Goal: Information Seeking & Learning: Learn about a topic

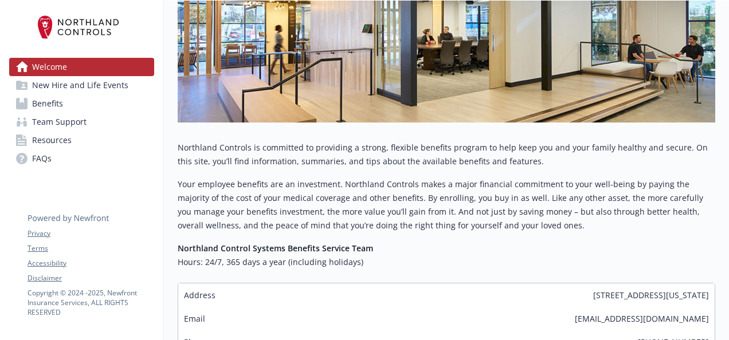
scroll to position [201, 0]
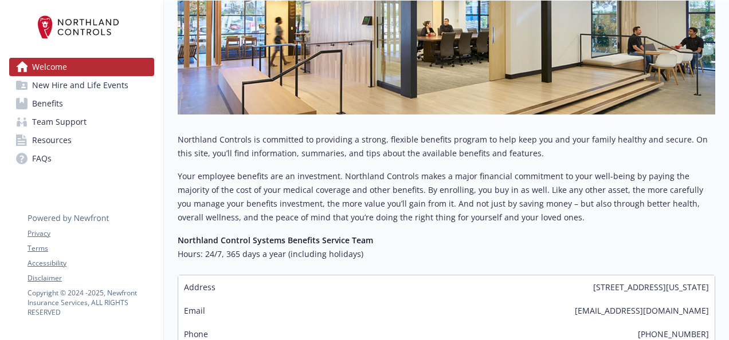
click at [48, 101] on span "Benefits" at bounding box center [47, 104] width 31 height 18
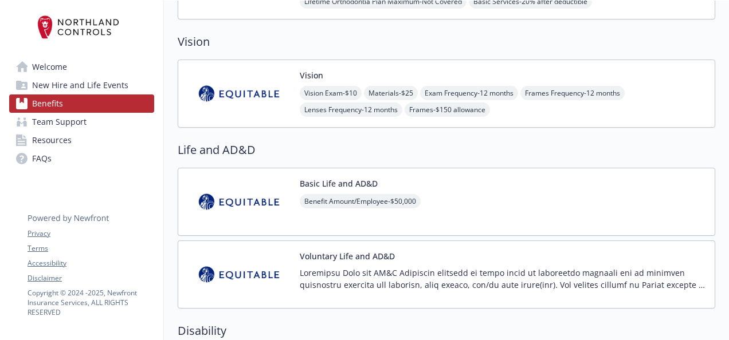
scroll to position [745, 0]
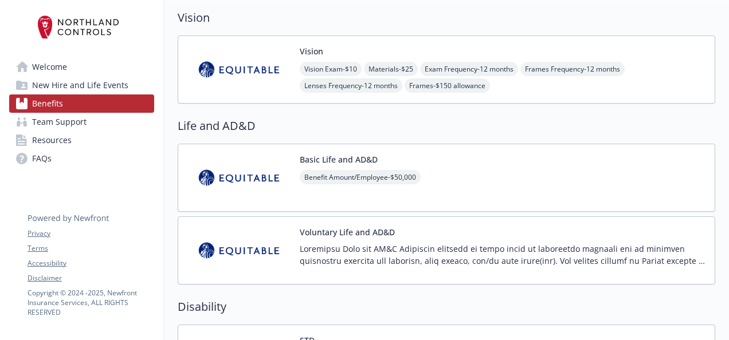
click at [266, 170] on img at bounding box center [238, 178] width 103 height 49
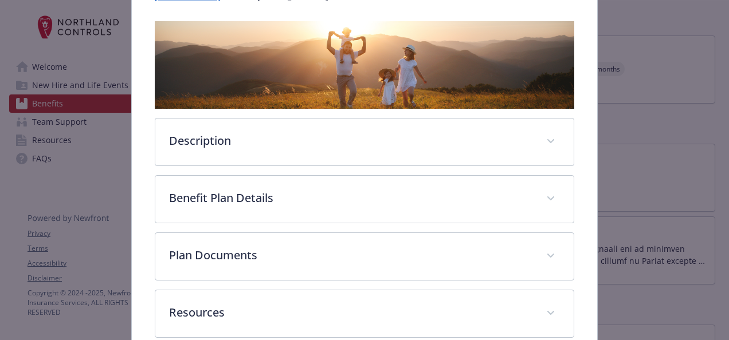
scroll to position [171, 0]
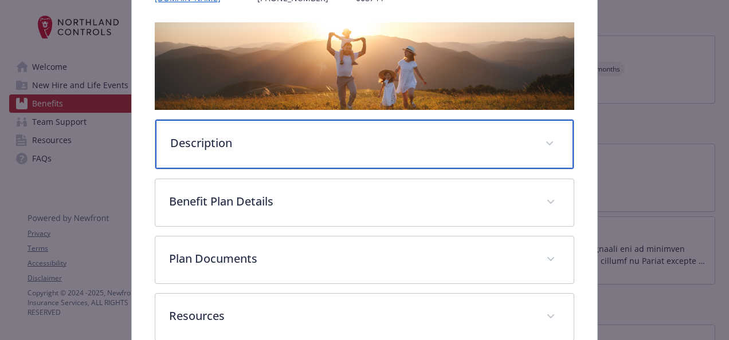
click at [418, 156] on div "Description" at bounding box center [364, 144] width 418 height 49
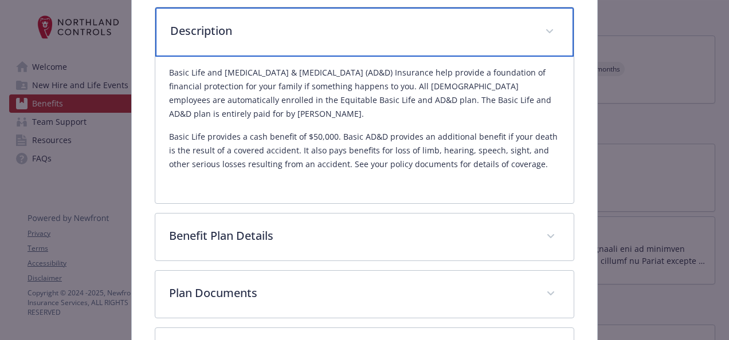
scroll to position [306, 0]
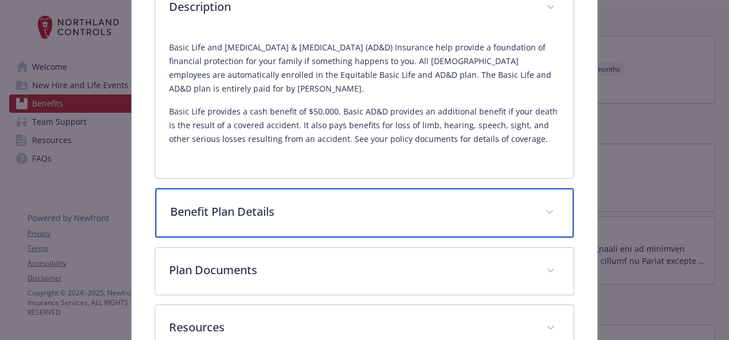
click at [541, 214] on span "details for plan Life and AD&D - Basic Life and AD&D - Life and AD&D" at bounding box center [549, 212] width 18 height 18
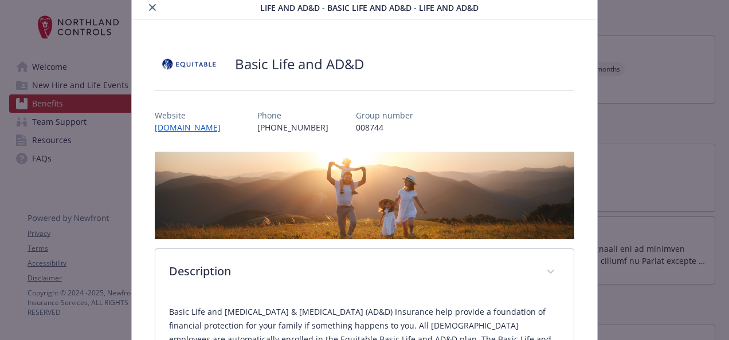
scroll to position [40, 0]
